Goal: Information Seeking & Learning: Learn about a topic

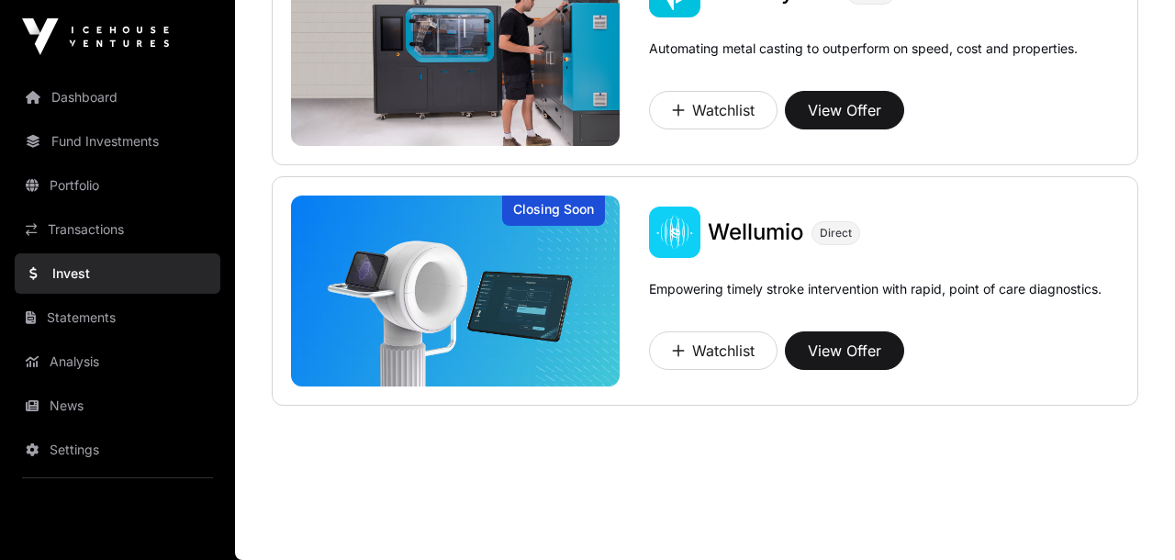
scroll to position [1719, 0]
click at [841, 351] on button "View Offer" at bounding box center [844, 350] width 119 height 39
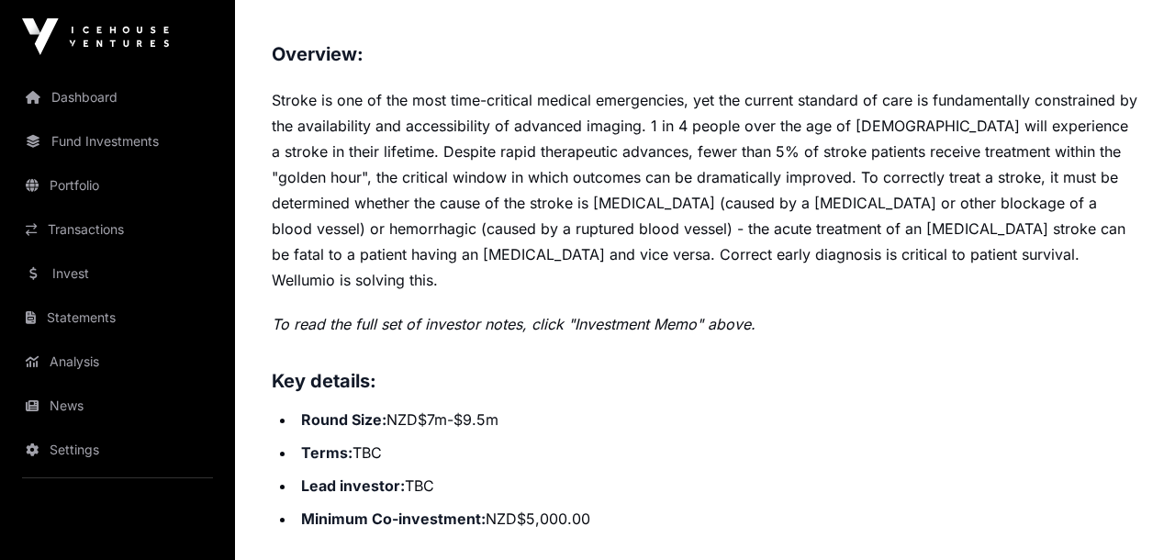
scroll to position [745, 0]
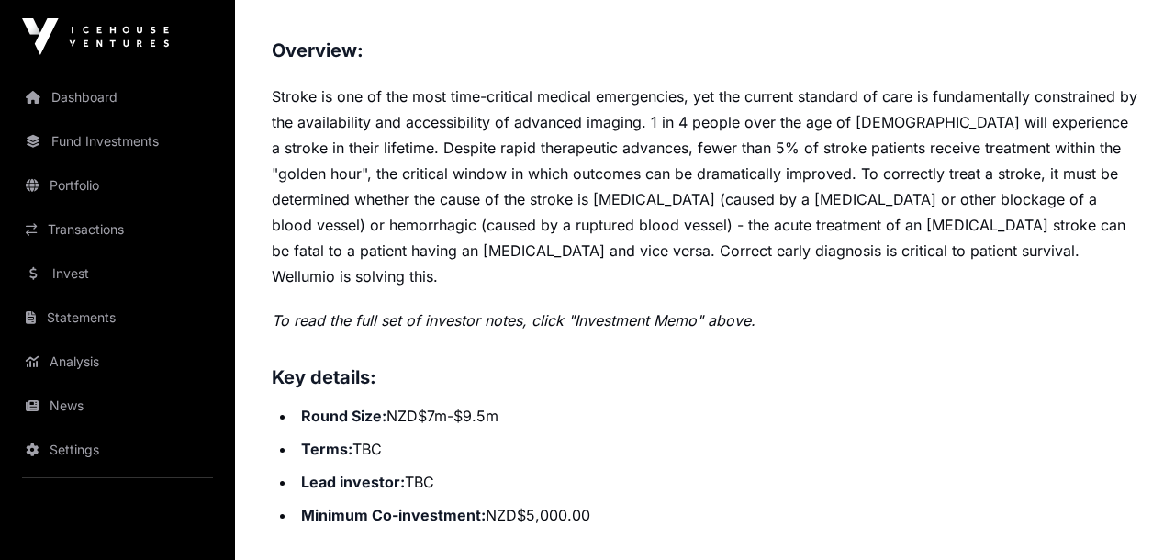
click at [840, 403] on li "Round Size: NZD$7m-$9.5m" at bounding box center [717, 416] width 843 height 26
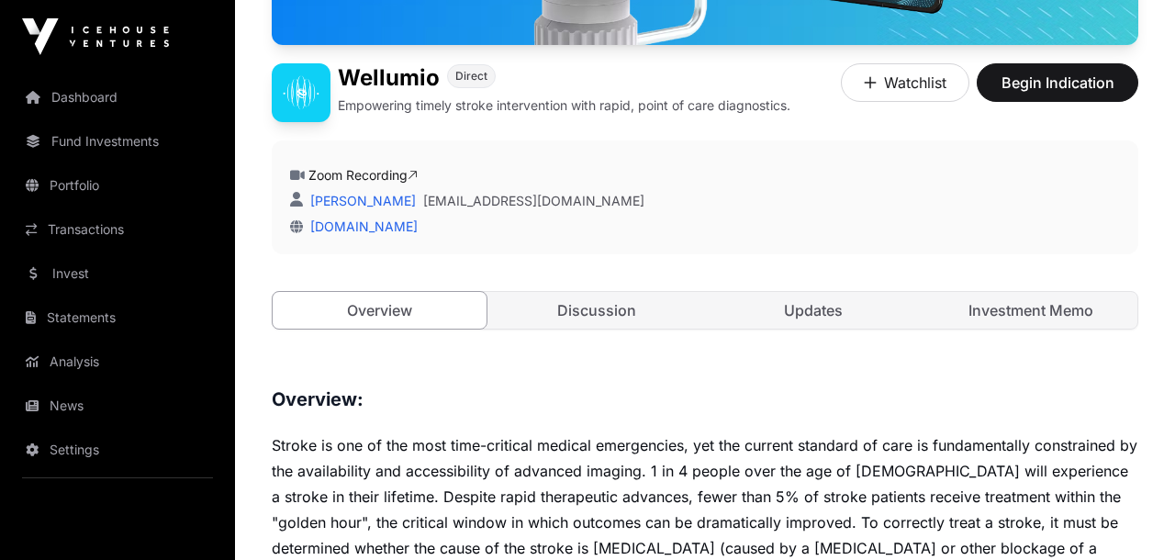
scroll to position [402, 0]
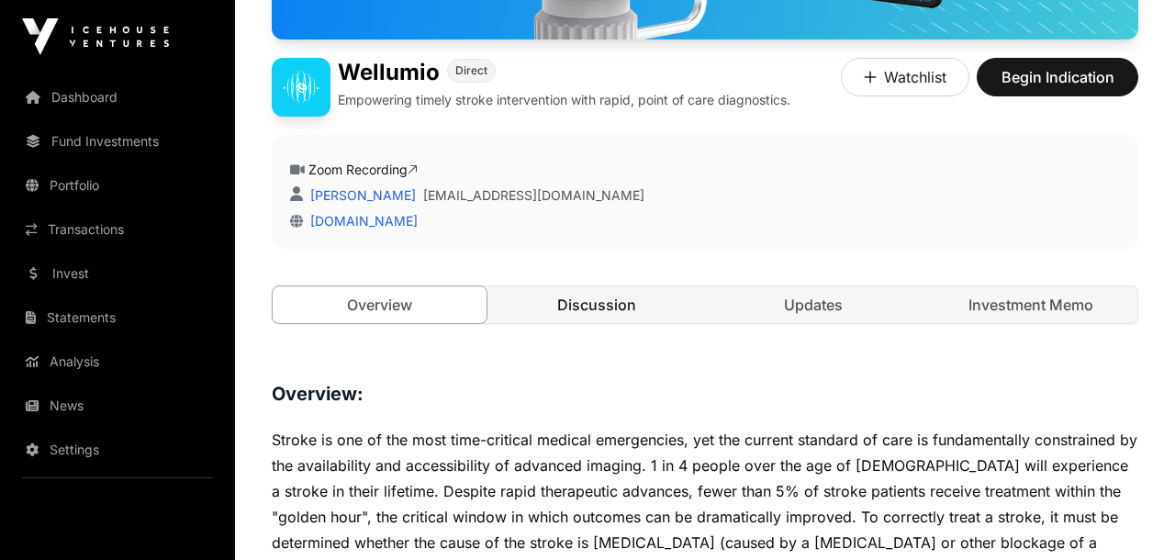
click at [593, 308] on link "Discussion" at bounding box center [597, 304] width 214 height 37
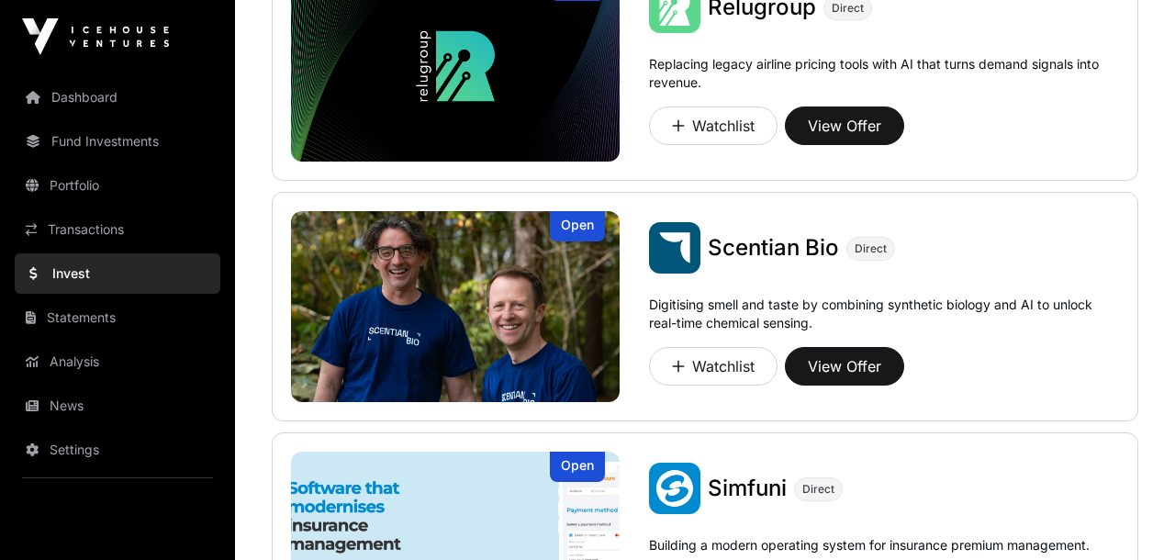
scroll to position [980, 0]
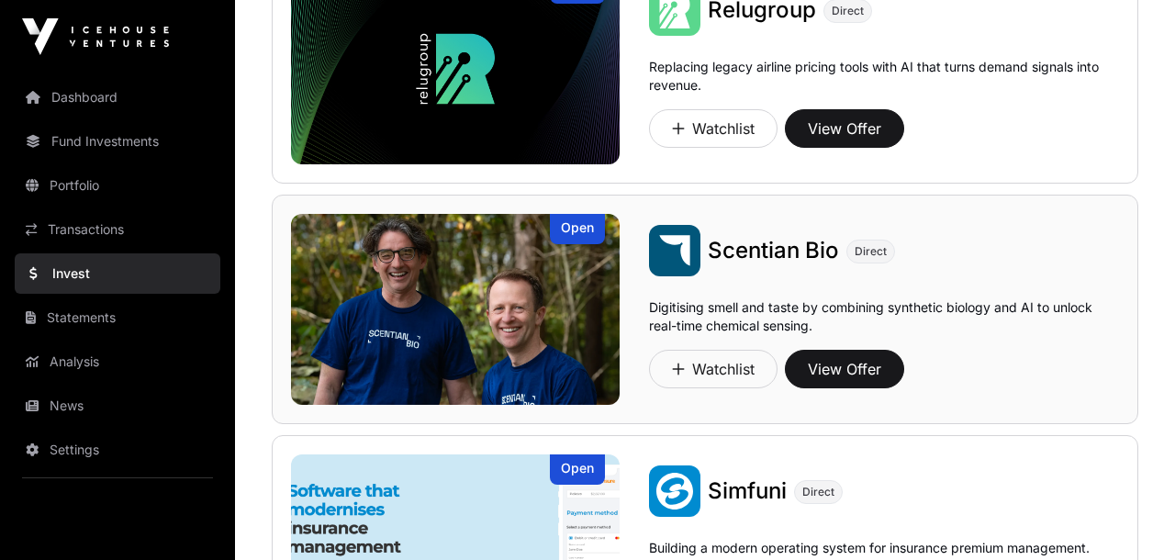
click at [522, 271] on img at bounding box center [455, 309] width 329 height 191
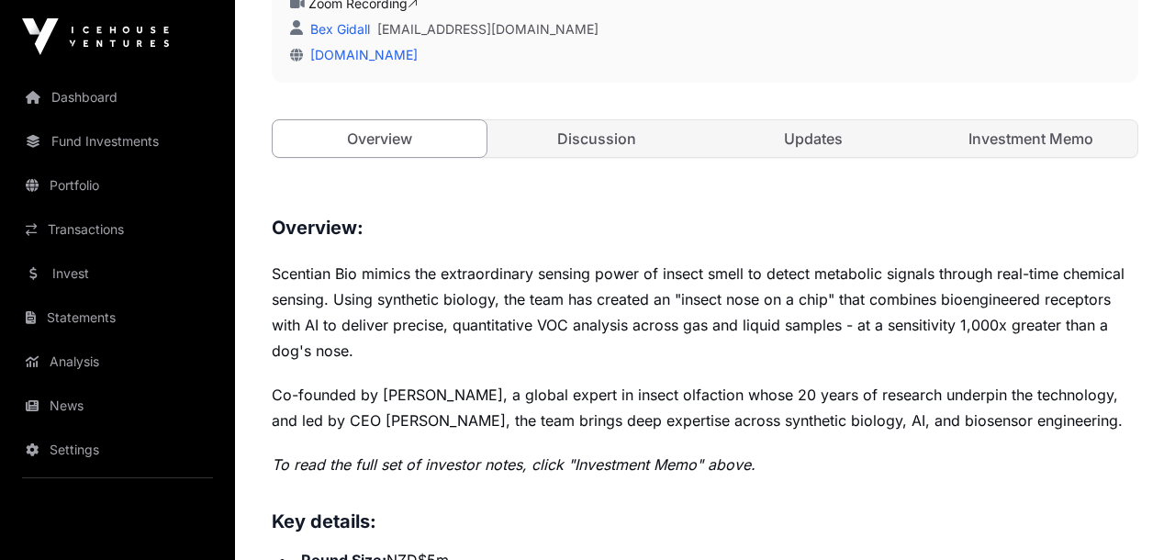
scroll to position [588, 0]
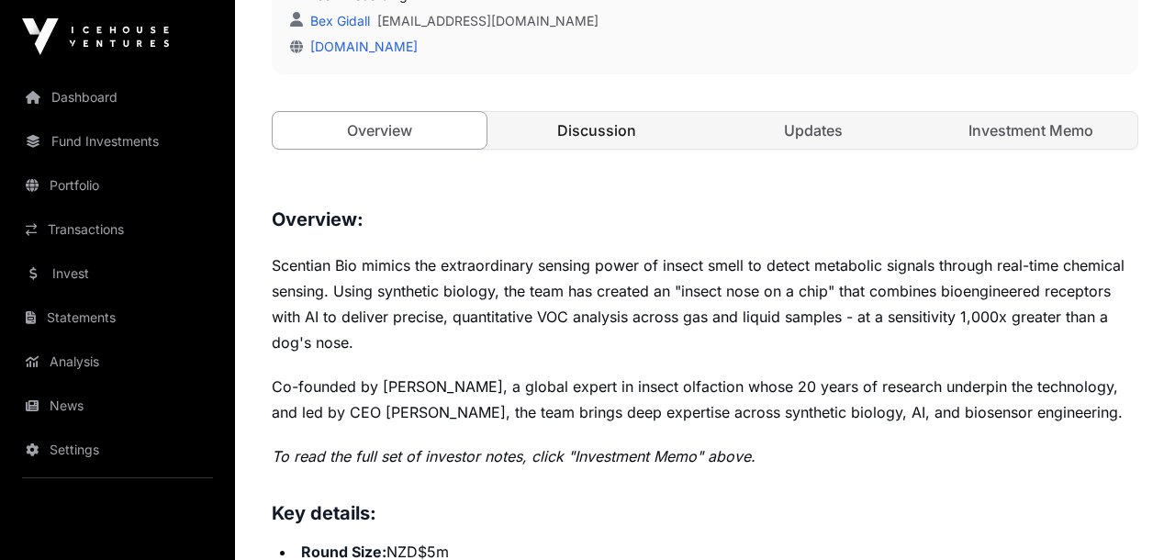
click at [584, 125] on link "Discussion" at bounding box center [597, 130] width 214 height 37
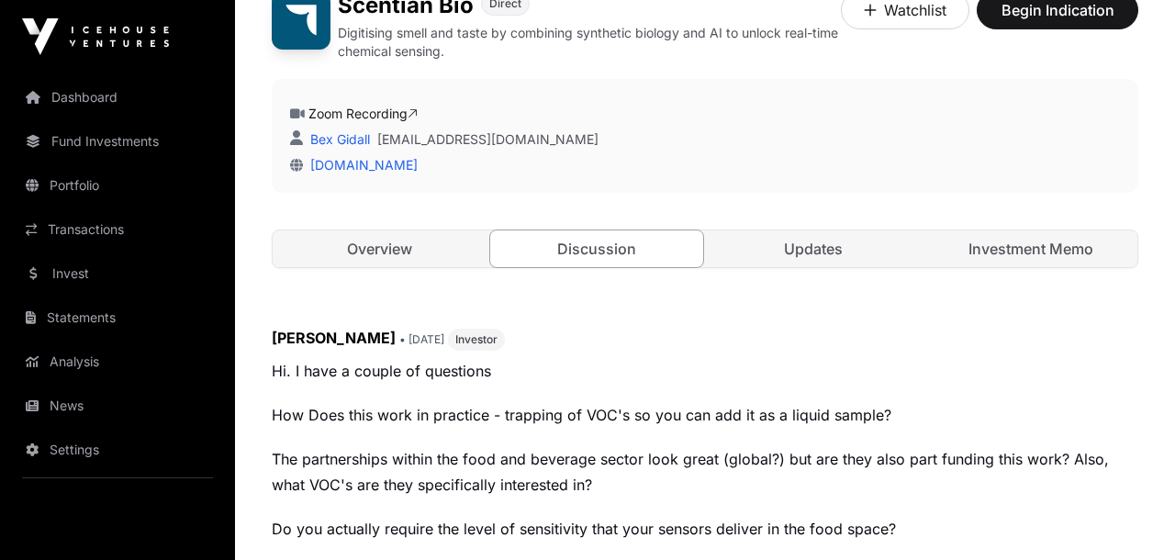
scroll to position [475, 0]
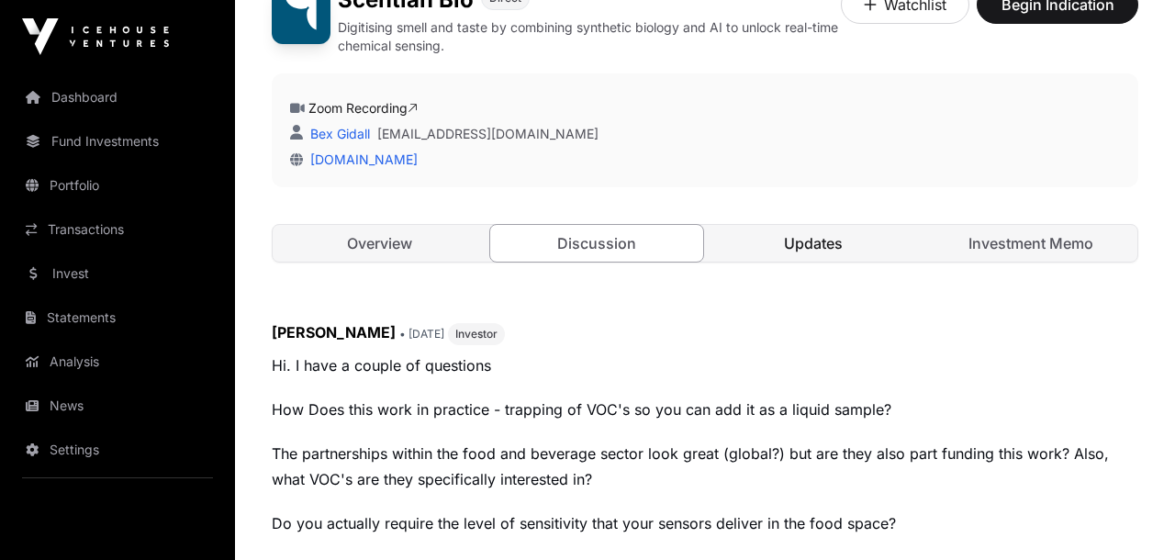
click at [797, 246] on link "Updates" at bounding box center [814, 243] width 214 height 37
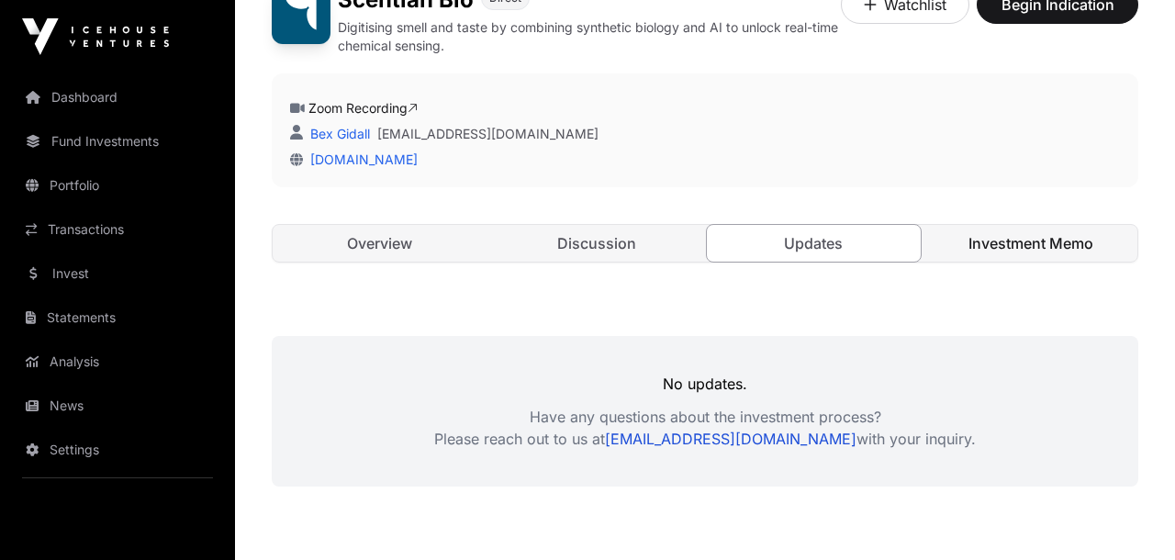
click at [994, 241] on link "Investment Memo" at bounding box center [1031, 243] width 214 height 37
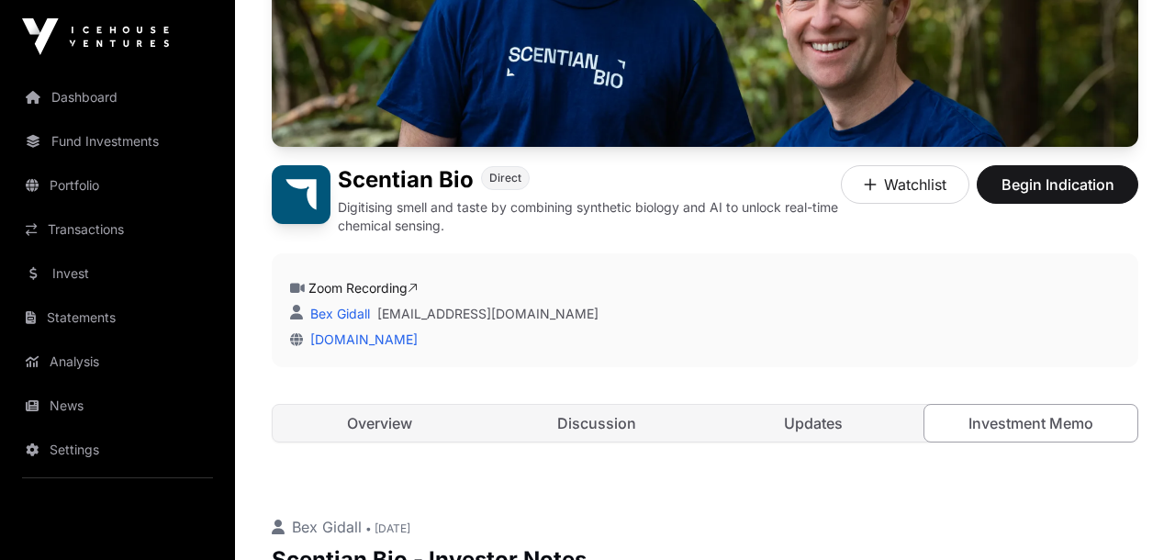
scroll to position [288, 0]
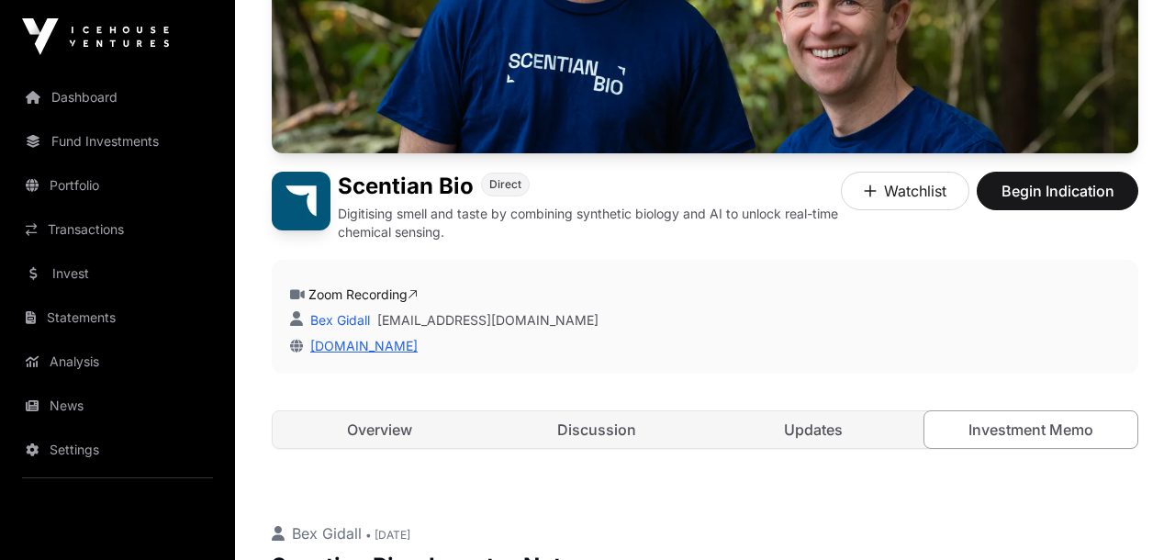
click at [361, 347] on link "[DOMAIN_NAME]" at bounding box center [360, 346] width 115 height 16
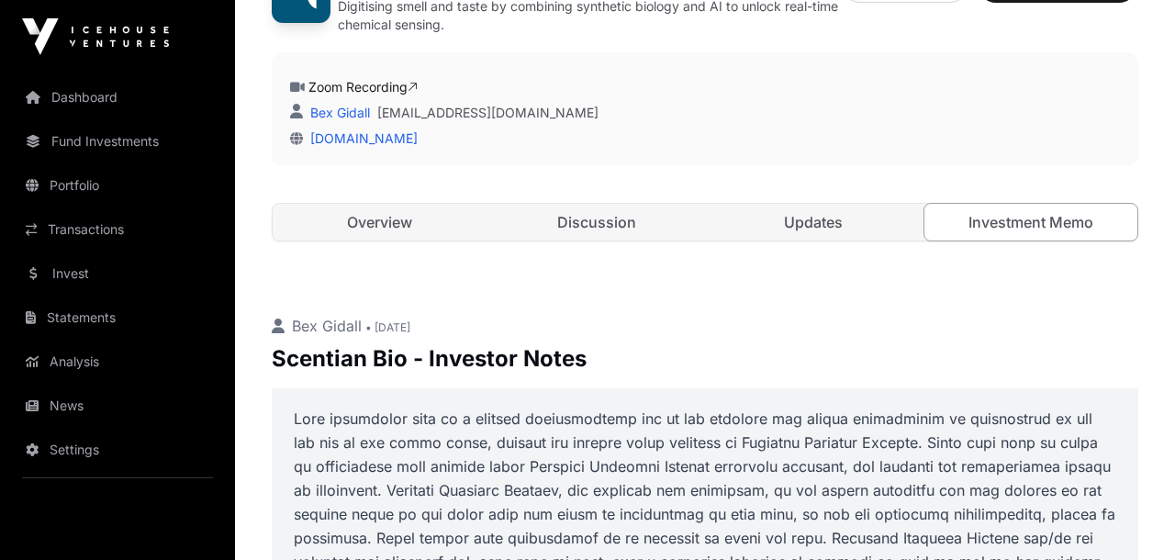
scroll to position [499, 0]
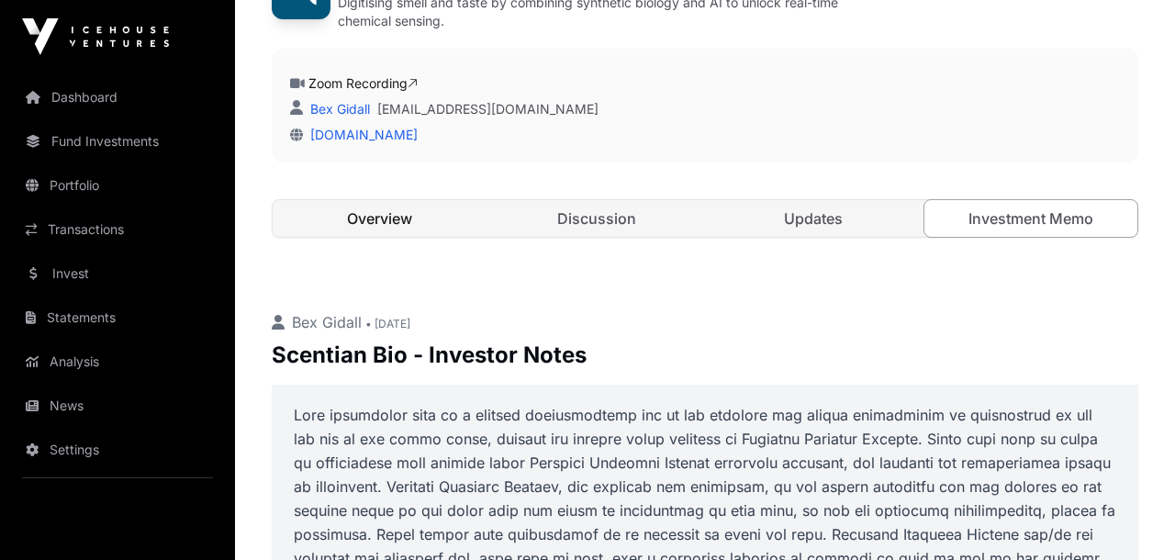
click at [405, 222] on link "Overview" at bounding box center [380, 218] width 214 height 37
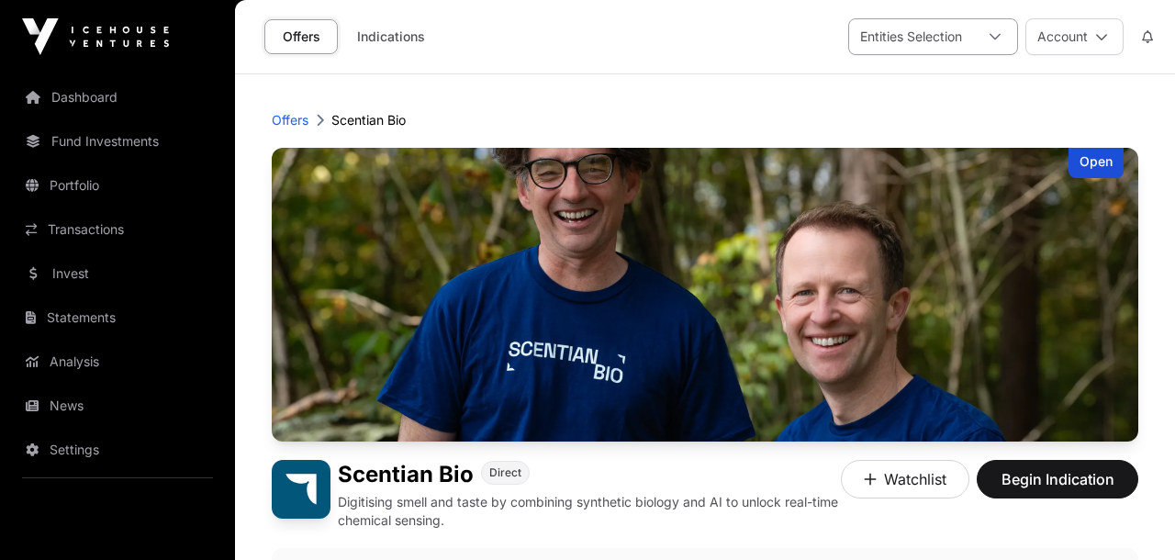
click at [991, 39] on icon at bounding box center [995, 36] width 13 height 13
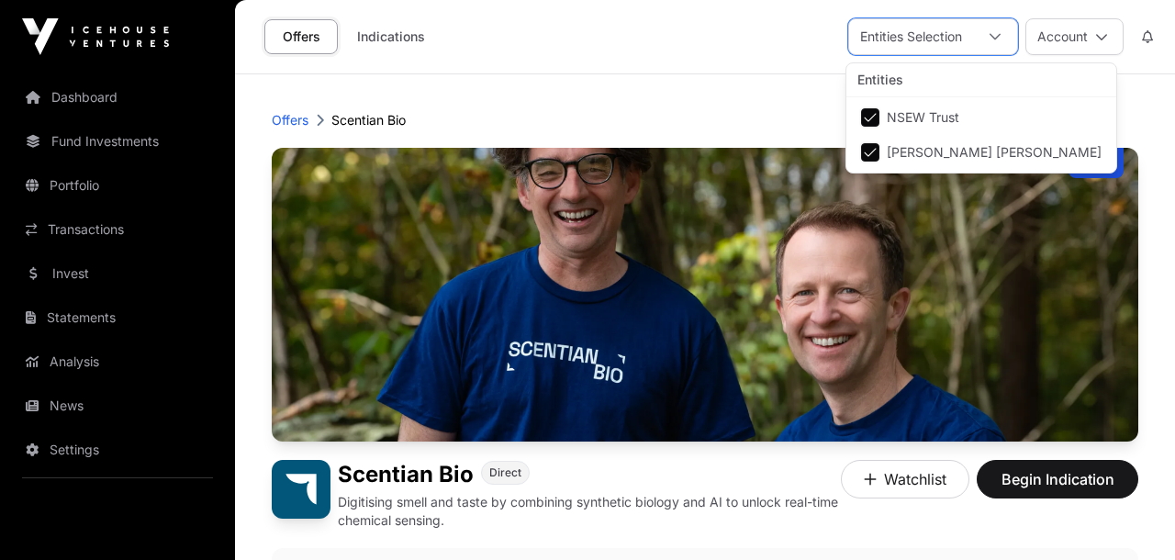
click at [760, 60] on div "Offers Indications Entities Selection Account" at bounding box center [705, 36] width 918 height 73
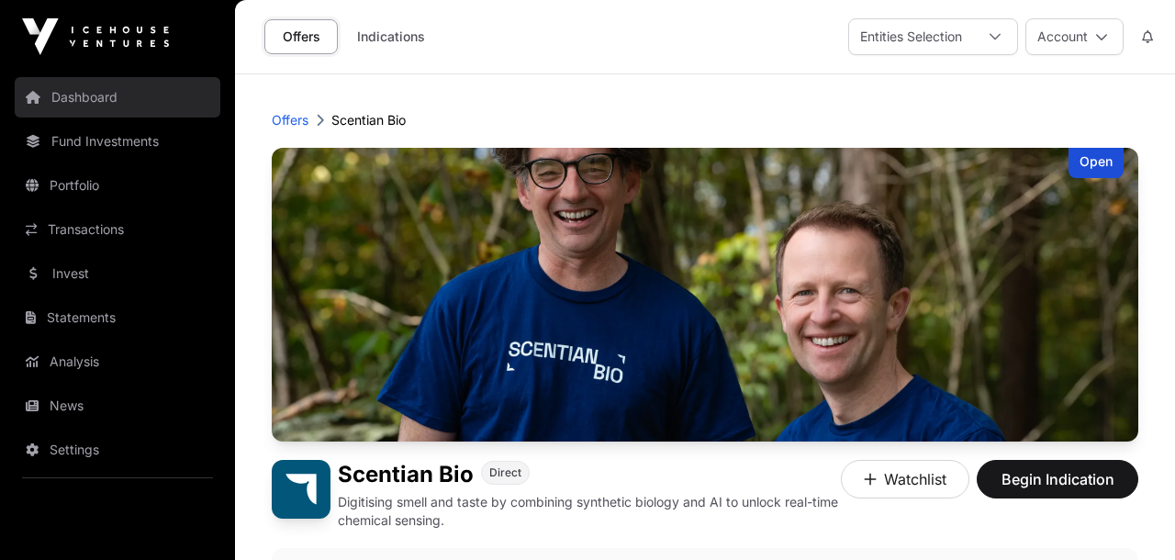
scroll to position [0, 0]
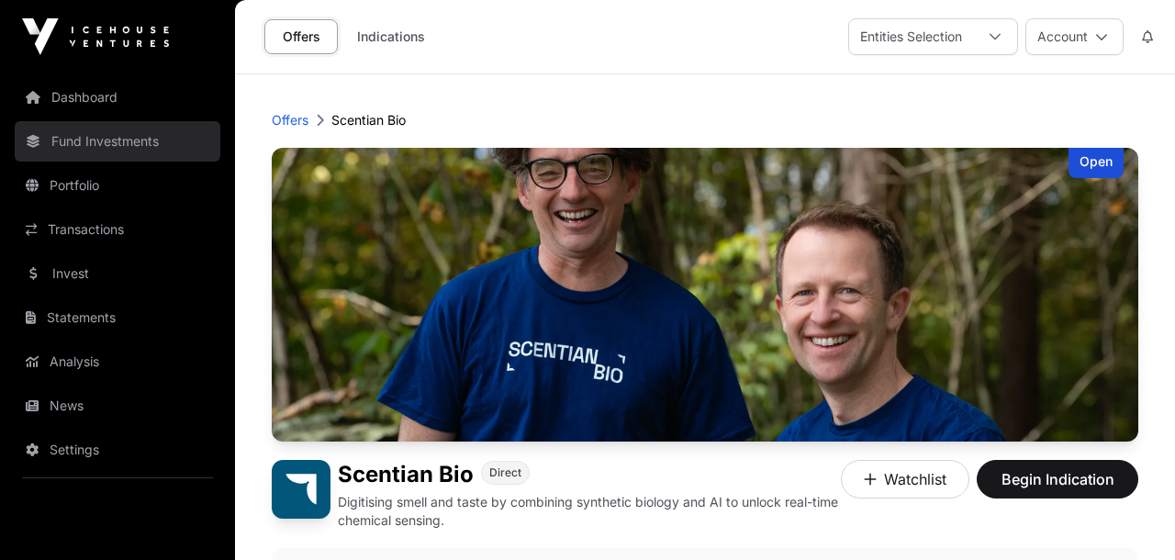
click at [102, 125] on link "Fund Investments" at bounding box center [118, 141] width 206 height 40
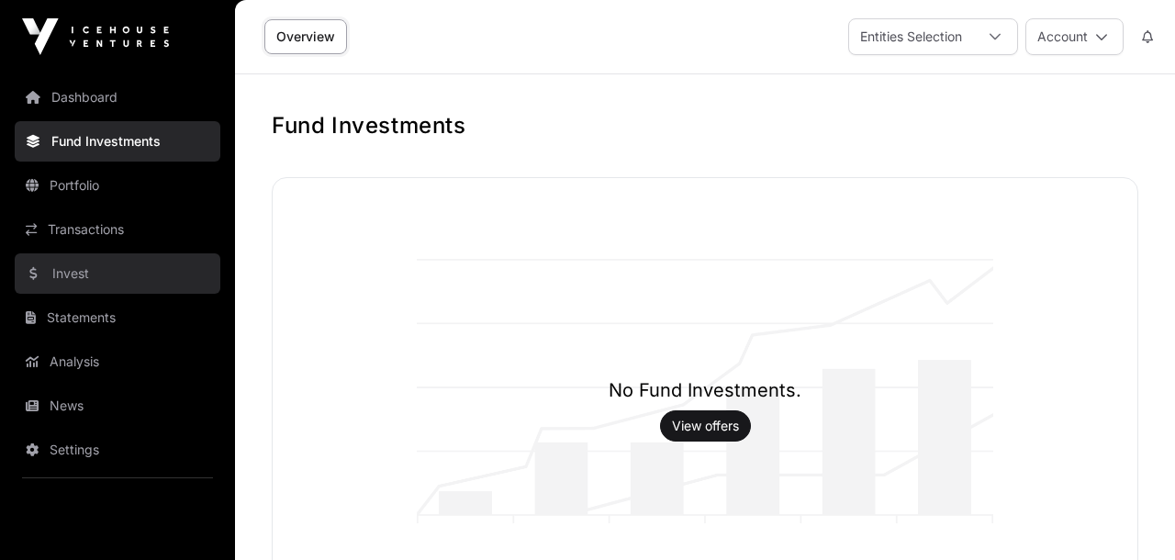
click at [93, 275] on link "Invest" at bounding box center [118, 273] width 206 height 40
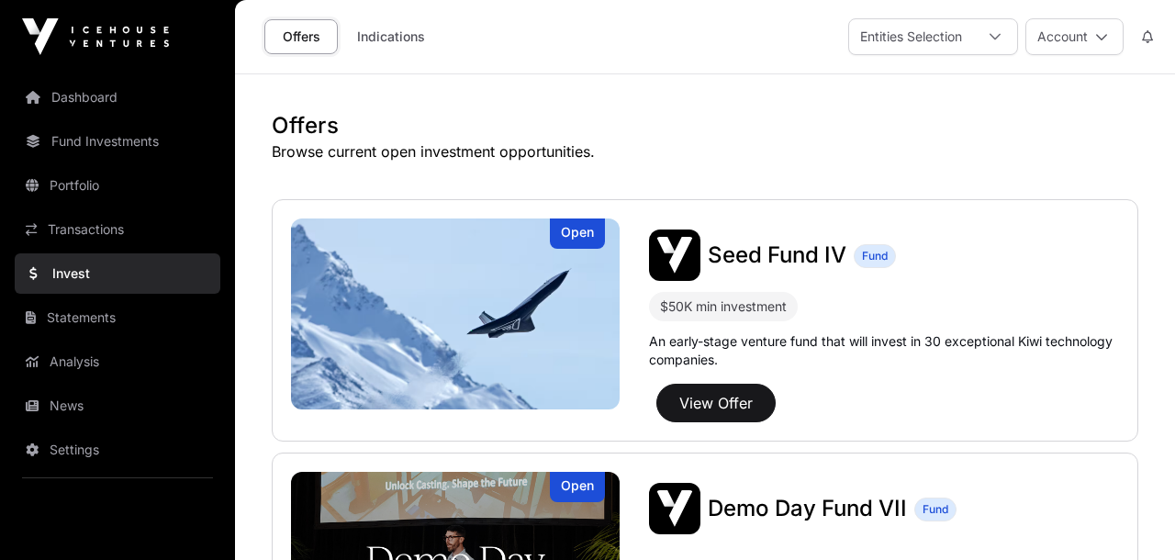
click at [129, 36] on img at bounding box center [95, 36] width 147 height 37
